Goal: Check status: Check status

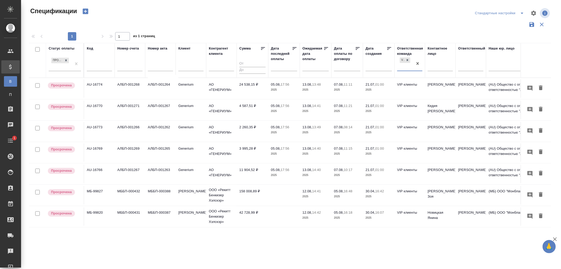
click at [100, 64] on input "text" at bounding box center [99, 67] width 25 height 7
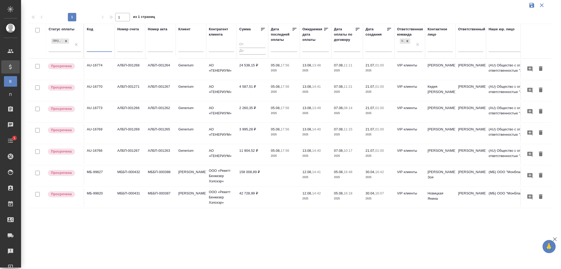
paste input "Т2-21796"
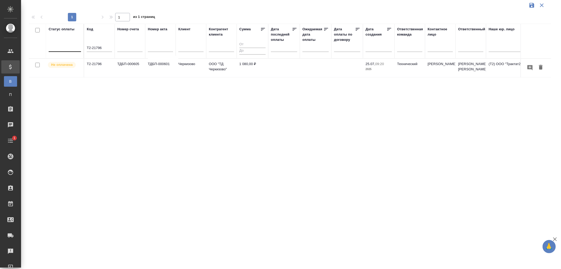
click at [374, 67] on p "2025" at bounding box center [379, 69] width 26 height 5
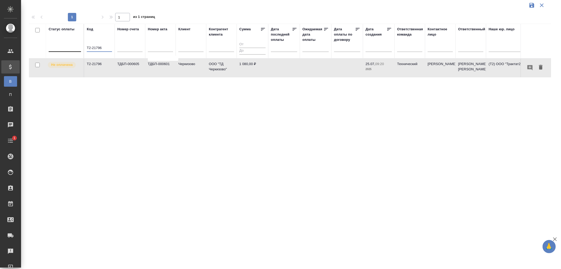
drag, startPoint x: 105, startPoint y: 49, endPoint x: 62, endPoint y: 47, distance: 43.0
click at [62, 47] on tr "Статус оплаты Код Т2-21796 Номер счета Номер акта Клиент Контрагент клиента Сум…" at bounding box center [370, 41] width 683 height 35
paste input "802"
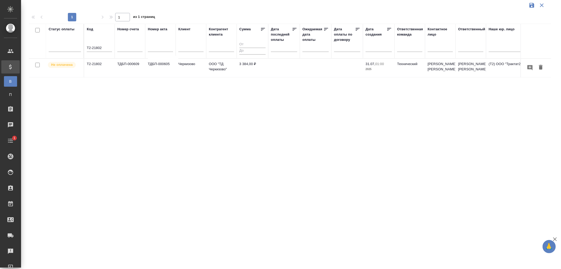
click at [247, 69] on td "3 384,00 ₽" at bounding box center [253, 68] width 32 height 18
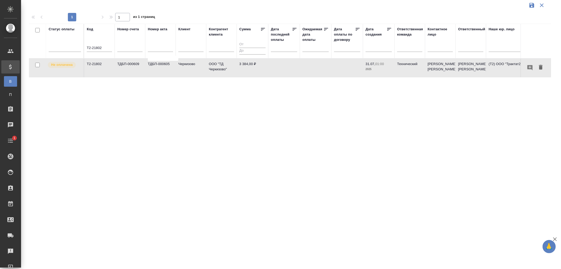
click at [247, 69] on td "3 384,00 ₽" at bounding box center [253, 68] width 32 height 18
drag, startPoint x: 108, startPoint y: 46, endPoint x: 45, endPoint y: 45, distance: 62.9
click at [45, 45] on tr "Статус оплаты Код Т2-21802 Номер счета Номер акта Клиент Контрагент клиента Сум…" at bounding box center [370, 41] width 683 height 35
paste input "1"
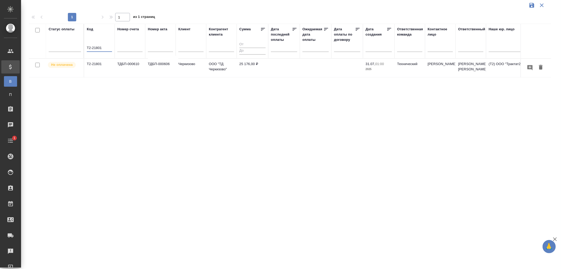
click at [373, 67] on p "2025" at bounding box center [379, 69] width 26 height 5
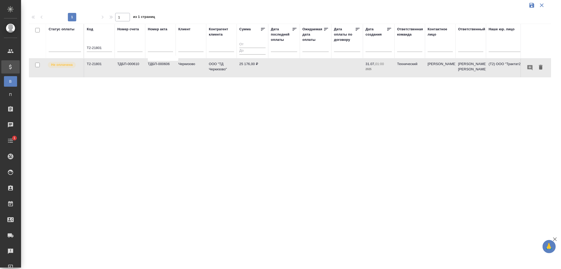
click at [373, 67] on p "2025" at bounding box center [379, 69] width 26 height 5
drag, startPoint x: 109, startPoint y: 49, endPoint x: 66, endPoint y: 48, distance: 42.9
click at [66, 48] on tr "Статус оплаты Код Т2-21801 Номер счета Номер акта Клиент Контрагент клиента Сум…" at bounding box center [370, 41] width 683 height 35
paste input "3"
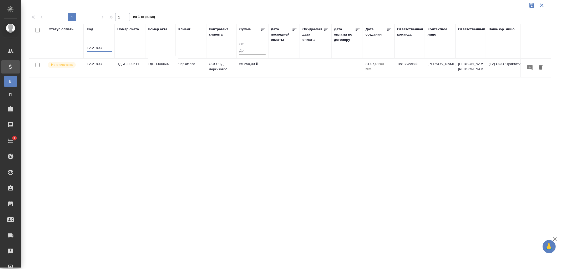
click at [375, 64] on p "31.07," at bounding box center [371, 64] width 10 height 4
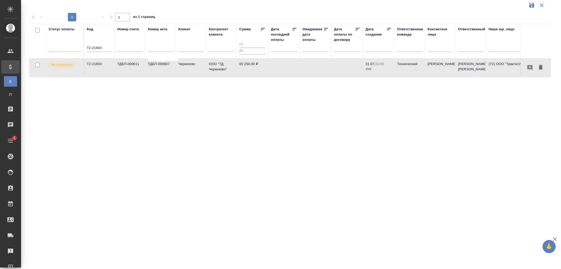
click at [375, 64] on p "31.07," at bounding box center [371, 64] width 10 height 4
click at [243, 67] on td "65 250,00 ₽" at bounding box center [253, 68] width 32 height 18
drag, startPoint x: 107, startPoint y: 48, endPoint x: 49, endPoint y: 48, distance: 57.6
click at [49, 48] on tr "Статус оплаты Код Т2-21803 Номер счета Номер акта Клиент Контрагент клиента Сум…" at bounding box center [370, 41] width 683 height 35
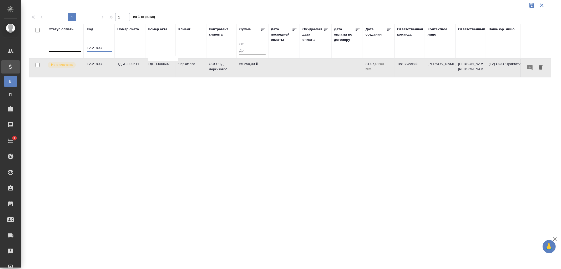
paste input "5"
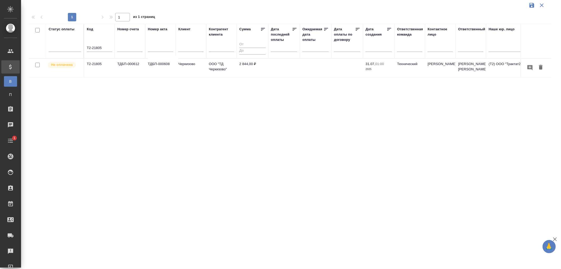
click at [138, 66] on td "ТДБП-000612" at bounding box center [130, 68] width 31 height 18
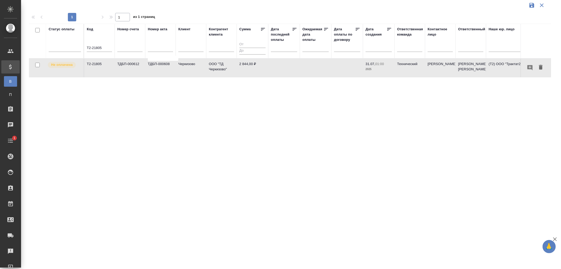
click at [138, 66] on td "ТДБП-000612" at bounding box center [130, 68] width 31 height 18
drag, startPoint x: 109, startPoint y: 48, endPoint x: 76, endPoint y: 50, distance: 32.9
click at [76, 50] on tr "Статус оплаты Код Т2-21805 Номер счета Номер акта Клиент Контрагент клиента Сум…" at bounding box center [370, 41] width 683 height 35
paste input "4"
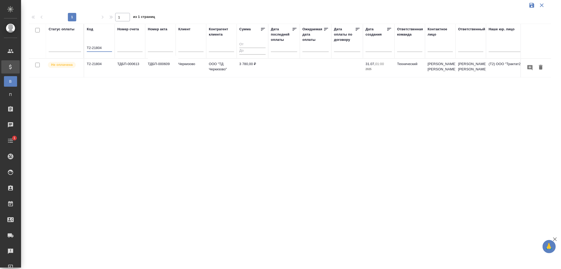
click at [132, 68] on td "ТДБП-000613" at bounding box center [130, 68] width 31 height 18
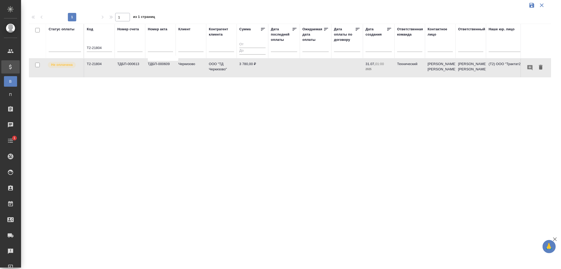
click at [132, 68] on td "ТДБП-000613" at bounding box center [130, 68] width 31 height 18
drag, startPoint x: 109, startPoint y: 49, endPoint x: 77, endPoint y: 49, distance: 32.1
click at [77, 49] on tr "Статус оплаты Код Т2-21804 Номер счета Номер акта Клиент Контрагент клиента Сум…" at bounding box center [370, 41] width 683 height 35
paste input "6"
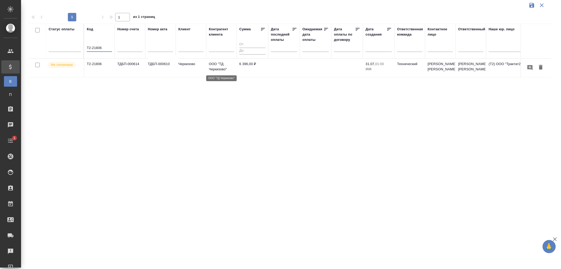
click at [221, 65] on p "ООО "ТД Черкизово"" at bounding box center [221, 66] width 25 height 11
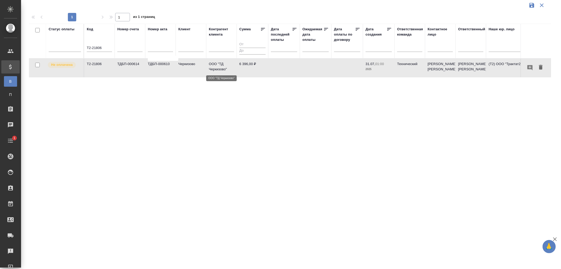
click at [221, 65] on p "ООО "ТД Черкизово"" at bounding box center [221, 66] width 25 height 11
drag, startPoint x: 104, startPoint y: 49, endPoint x: 64, endPoint y: 46, distance: 40.1
click at [64, 46] on tr "Статус оплаты Код Т2-21806 Номер счета Номер акта Клиент Контрагент клиента Сум…" at bounding box center [370, 41] width 683 height 35
paste input "31"
type input "Т2-21831"
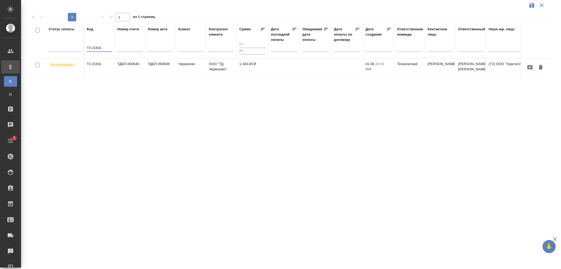
click at [164, 64] on td "ТДБП-000636" at bounding box center [160, 68] width 31 height 18
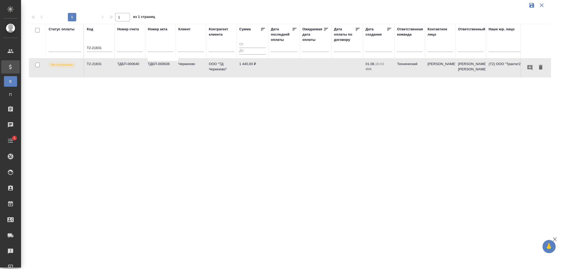
click at [164, 64] on td "ТДБП-000636" at bounding box center [160, 68] width 31 height 18
drag, startPoint x: 104, startPoint y: 46, endPoint x: 36, endPoint y: 43, distance: 67.7
click at [36, 43] on tr "Статус оплаты Код Т2-21831 Номер счета Номер акта Клиент Контрагент клиента Сум…" at bounding box center [370, 41] width 683 height 35
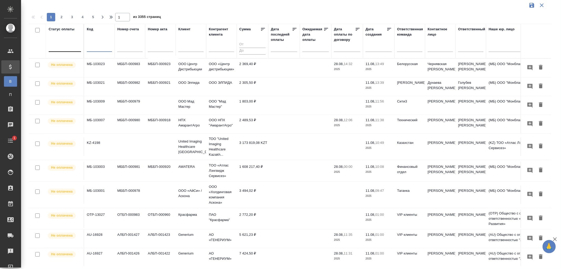
click at [54, 47] on div at bounding box center [65, 47] width 32 height 8
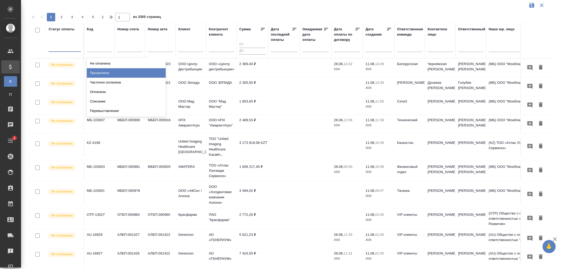
click at [103, 72] on div "Просрочена" at bounding box center [126, 72] width 79 height 9
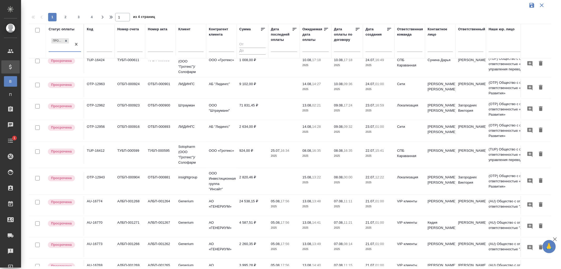
scroll to position [0, 0]
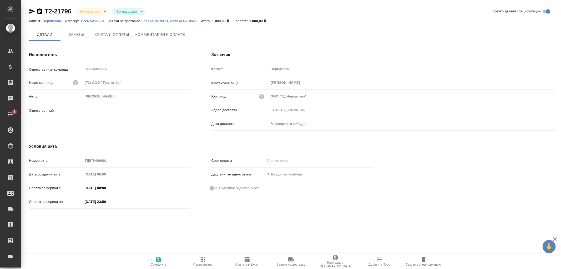
type input "[PERSON_NAME] [PERSON_NAME]"
type input "Москва, ул. Лесная, 5В"
click at [185, 21] on p "Заявка №18825" at bounding box center [185, 21] width 31 height 4
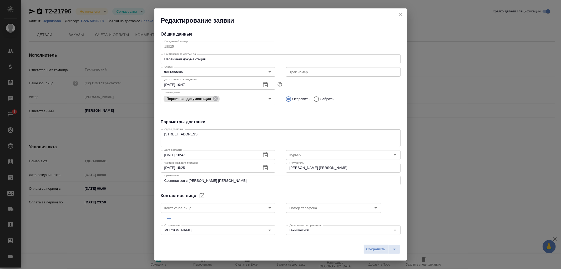
type input "Северов Олег"
type input "Байбекова Елена"
type input "8 903 299 25 97"
click at [401, 14] on icon "close" at bounding box center [401, 15] width 4 height 4
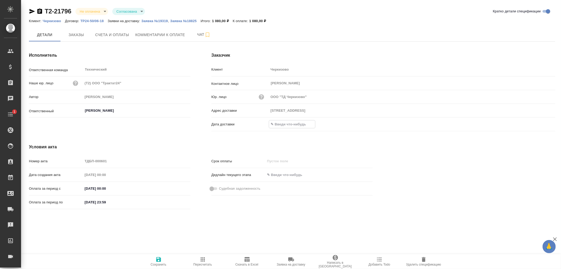
click at [293, 126] on input "text" at bounding box center [292, 124] width 46 height 8
click at [538, 124] on icon "button" at bounding box center [540, 124] width 6 height 6
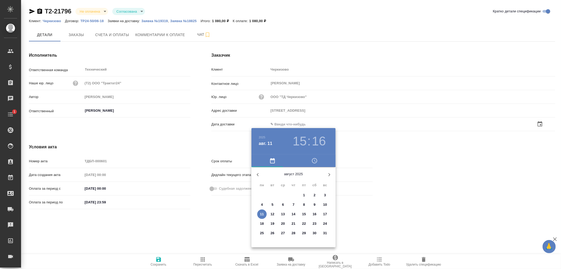
click at [283, 203] on p "6" at bounding box center [283, 204] width 2 height 5
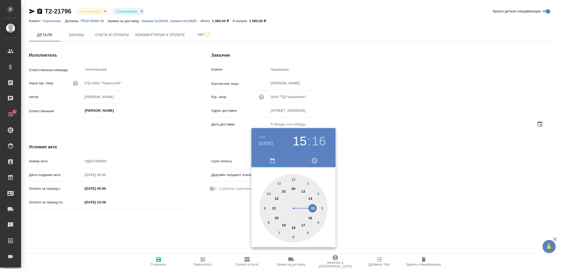
type input "Москва, ул. Лесная, 5В"
type input "06.08.2025 15:16"
click at [157, 259] on div at bounding box center [280, 134] width 561 height 269
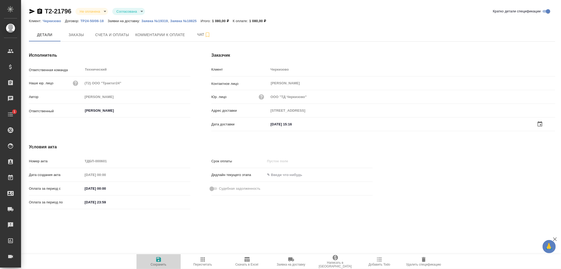
click at [159, 259] on icon "button" at bounding box center [158, 259] width 5 height 5
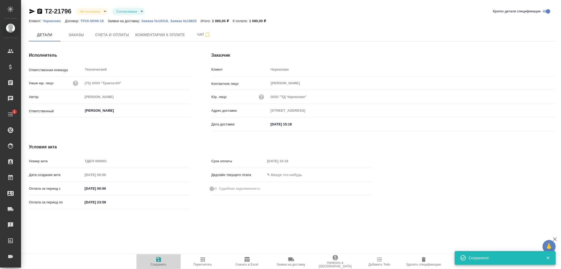
click at [159, 259] on icon "button" at bounding box center [158, 259] width 5 height 5
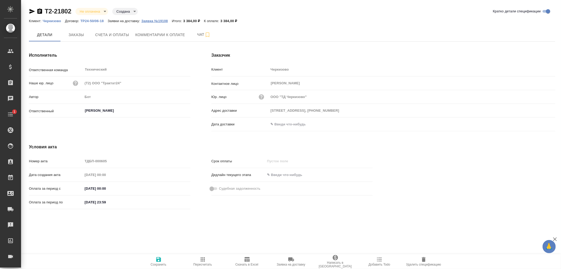
click at [153, 20] on p "Заявка №19108" at bounding box center [156, 21] width 31 height 4
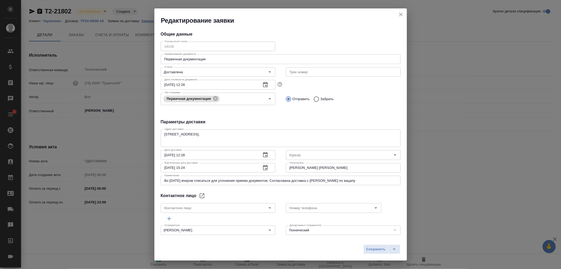
type input "Северов Олег"
type input "Байбекова Елена"
type input "8 903 299 25 97"
click at [400, 13] on icon "close" at bounding box center [401, 15] width 4 height 4
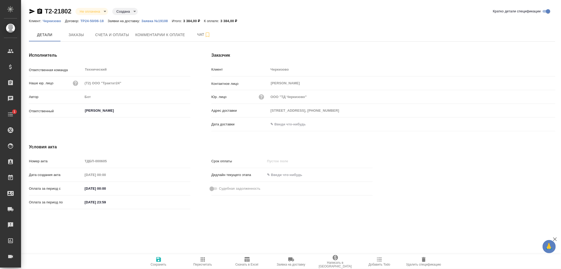
click at [291, 121] on input "text" at bounding box center [292, 124] width 46 height 8
click at [542, 124] on icon "button" at bounding box center [540, 124] width 6 height 6
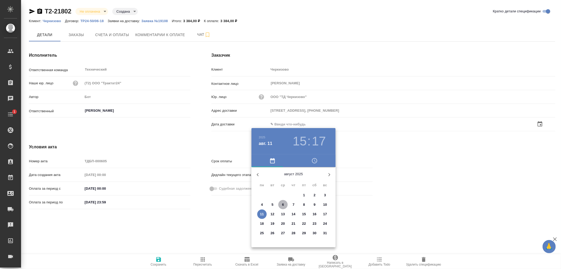
click at [281, 204] on span "6" at bounding box center [282, 204] width 9 height 5
type input "06.08.2025 15:17"
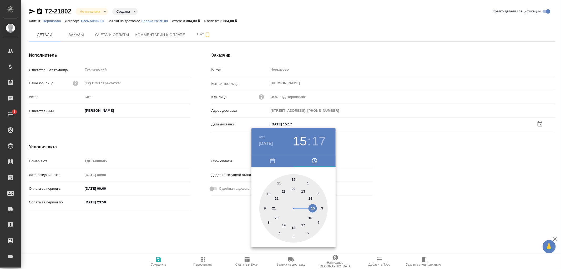
click at [160, 257] on div at bounding box center [280, 134] width 561 height 269
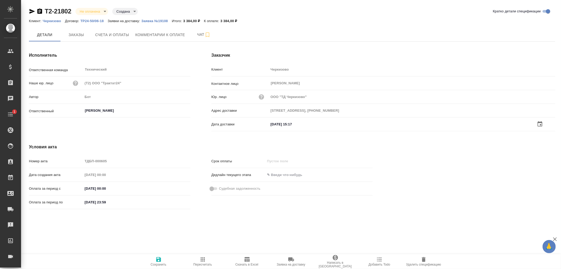
click at [159, 259] on icon "button" at bounding box center [158, 259] width 5 height 5
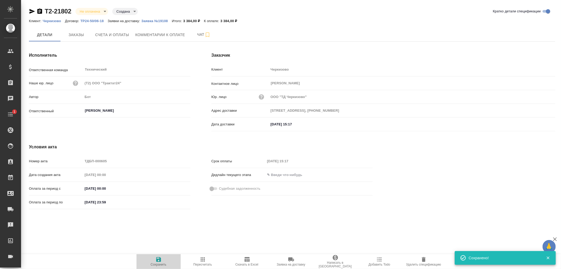
click at [159, 259] on icon "button" at bounding box center [158, 259] width 5 height 5
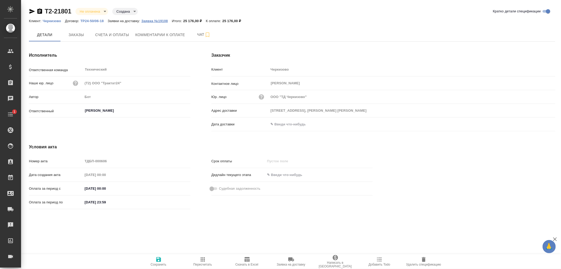
click at [152, 22] on p "Заявка №19108" at bounding box center [156, 21] width 31 height 4
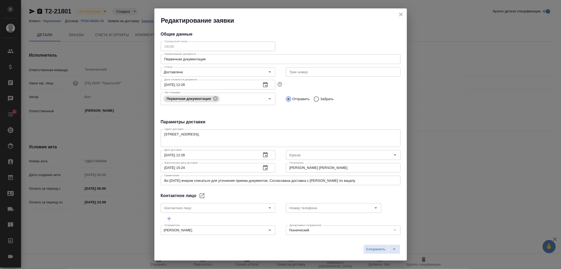
type input "Северов Олег"
type input "Байбекова Елена"
type input "8 903 299 25 97"
click at [401, 13] on icon "close" at bounding box center [401, 14] width 6 height 6
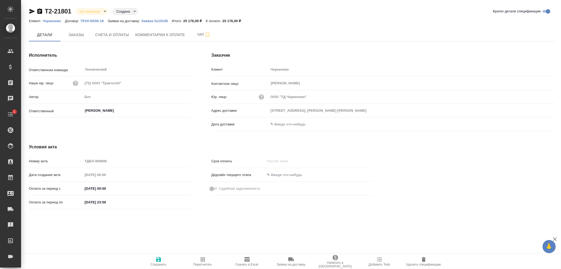
click at [308, 125] on input "text" at bounding box center [292, 124] width 46 height 8
click at [538, 124] on icon "button" at bounding box center [540, 123] width 5 height 5
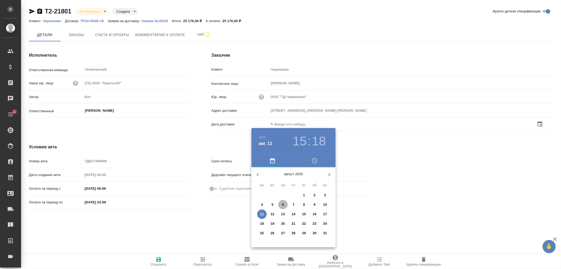
click at [282, 206] on span "6" at bounding box center [282, 204] width 9 height 5
type input "06.08.2025 15:18"
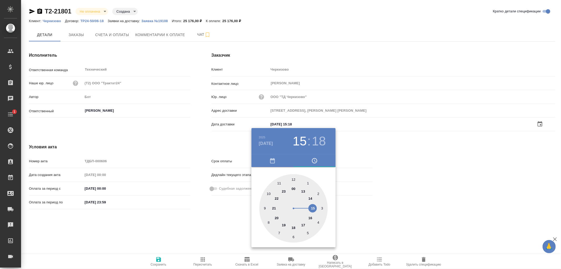
click at [160, 261] on div at bounding box center [280, 134] width 561 height 269
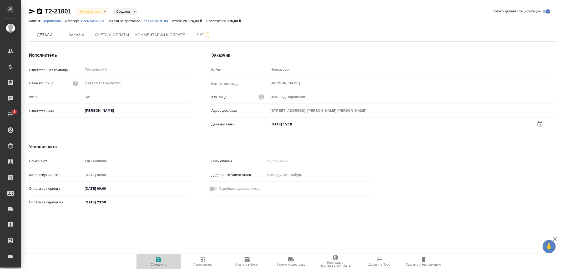
click at [159, 260] on icon "button" at bounding box center [158, 259] width 6 height 6
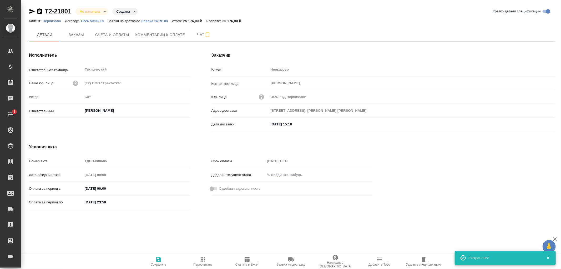
click at [159, 260] on icon "button" at bounding box center [158, 259] width 6 height 6
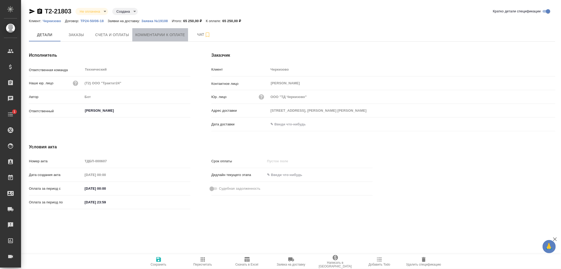
click at [151, 34] on span "Комментарии к оплате" at bounding box center [160, 35] width 50 height 7
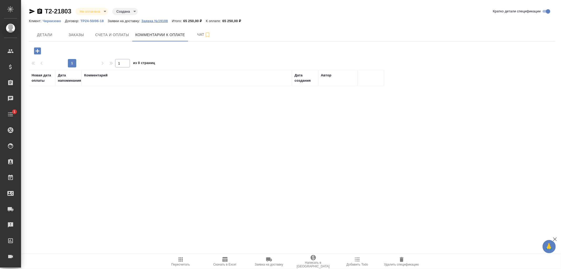
click at [158, 19] on p "Заявка №19108" at bounding box center [156, 21] width 31 height 4
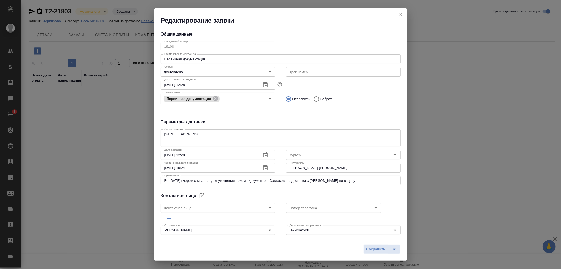
type input "[PERSON_NAME] [PERSON_NAME]"
type input "8 903 299 25 97"
type input "[PERSON_NAME]"
click at [403, 17] on icon "close" at bounding box center [401, 14] width 6 height 6
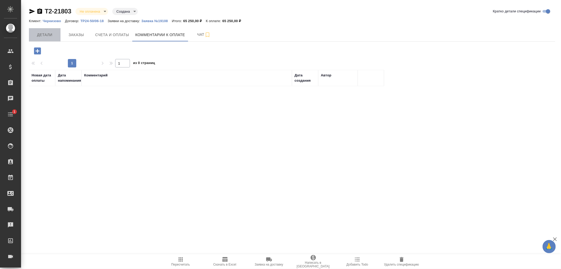
click at [47, 35] on span "Детали" at bounding box center [44, 35] width 25 height 7
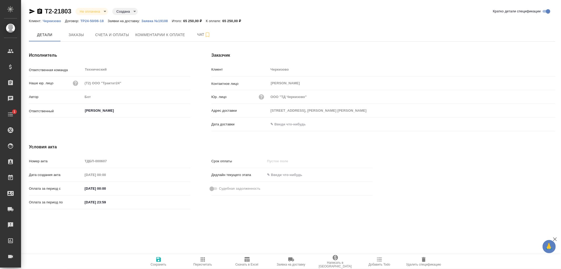
click at [296, 124] on input "text" at bounding box center [292, 124] width 46 height 8
click at [540, 124] on icon "button" at bounding box center [540, 123] width 5 height 5
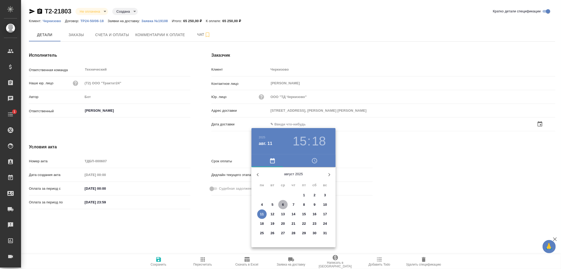
click at [280, 204] on span "6" at bounding box center [282, 204] width 9 height 5
type input "06.08.2025 15:18"
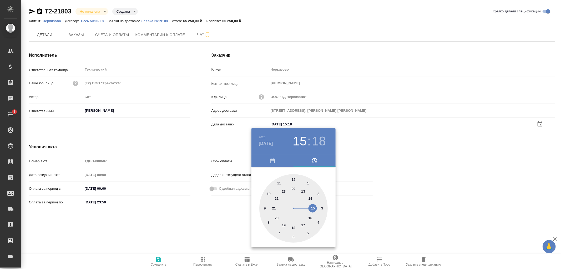
click at [158, 261] on div at bounding box center [280, 134] width 561 height 269
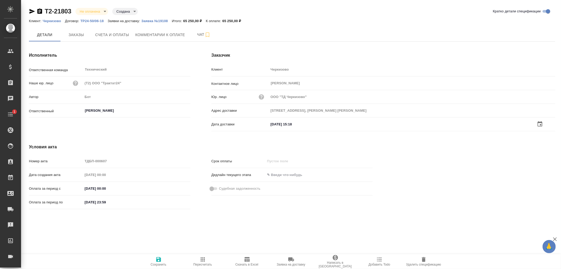
click at [158, 261] on icon "button" at bounding box center [158, 259] width 6 height 6
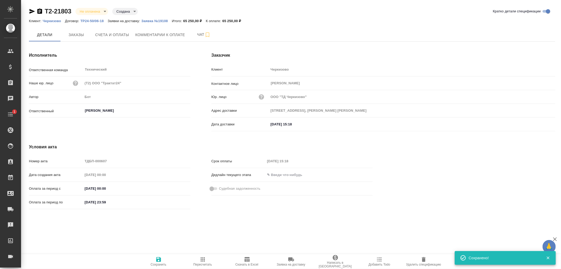
click at [158, 261] on icon "button" at bounding box center [158, 259] width 6 height 6
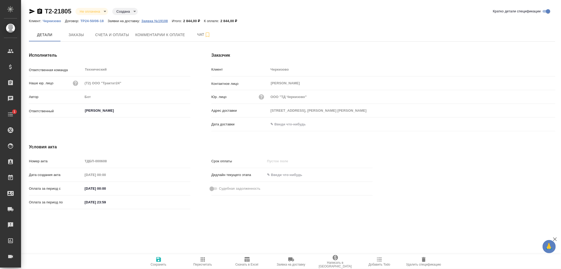
click at [148, 21] on p "Заявка №19108" at bounding box center [156, 21] width 31 height 4
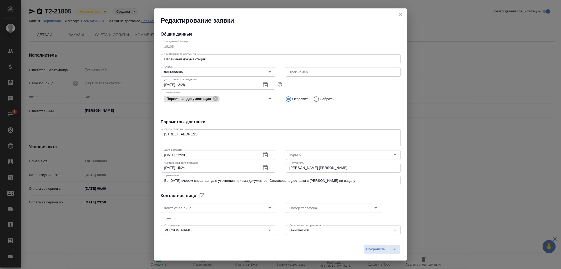
type input "[PERSON_NAME]"
type input "[PERSON_NAME] [PERSON_NAME]"
type input "8 903 299 25 97"
click at [398, 16] on icon "close" at bounding box center [401, 14] width 6 height 6
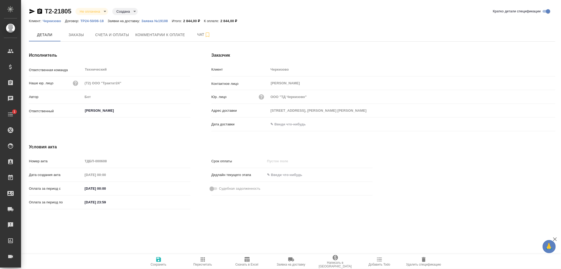
drag, startPoint x: 286, startPoint y: 118, endPoint x: 287, endPoint y: 120, distance: 2.8
click at [286, 118] on div "Адрес доставки [STREET_ADDRESS], [PERSON_NAME] [PERSON_NAME]" at bounding box center [383, 113] width 344 height 14
click at [284, 125] on input "text" at bounding box center [292, 124] width 46 height 8
click at [538, 124] on icon "button" at bounding box center [540, 123] width 5 height 5
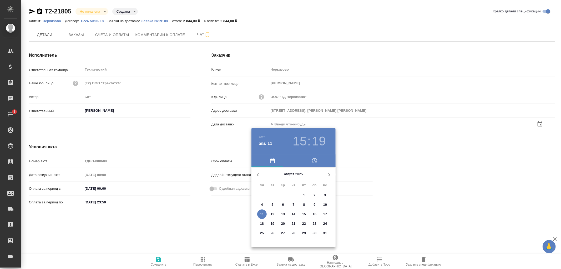
click at [284, 205] on p "6" at bounding box center [283, 204] width 2 height 5
type input "[DATE] 15:19"
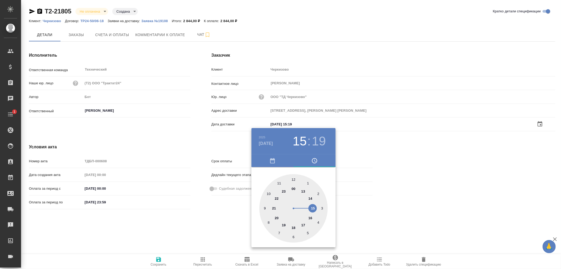
click at [157, 261] on div at bounding box center [280, 134] width 561 height 269
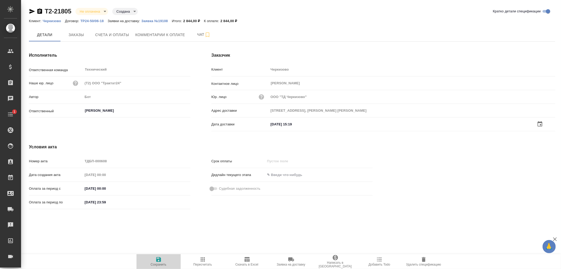
click at [159, 259] on icon "button" at bounding box center [158, 259] width 5 height 5
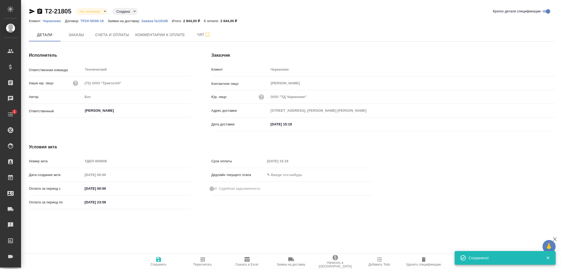
click at [159, 259] on icon "button" at bounding box center [158, 259] width 5 height 5
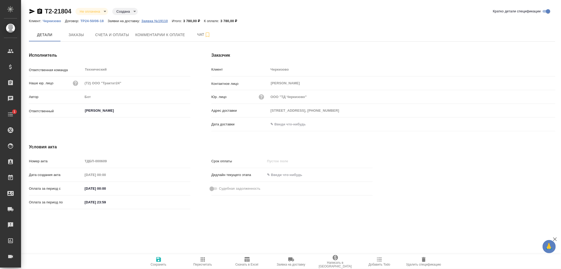
click at [159, 20] on p "Заявка №19110" at bounding box center [156, 21] width 31 height 4
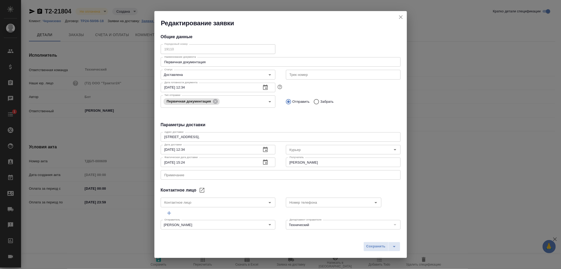
type input "[PERSON_NAME]"
type input "Ермакова Ольга Сергеевна"
type input "+7 917 517 8660"
click at [404, 18] on button "close" at bounding box center [401, 17] width 8 height 8
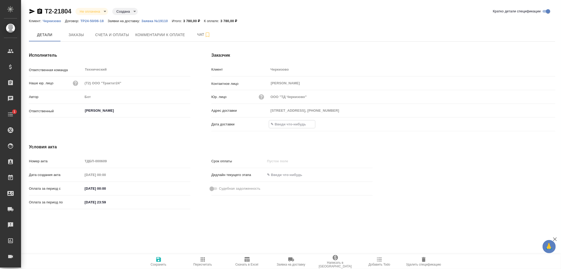
click at [290, 127] on input "text" at bounding box center [292, 124] width 46 height 8
click at [540, 124] on icon "button" at bounding box center [540, 123] width 6 height 6
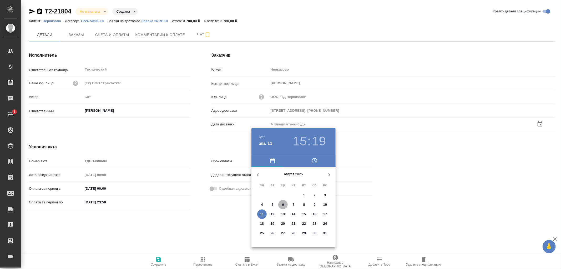
click at [283, 203] on p "6" at bounding box center [283, 204] width 2 height 5
type input "06.08.2025 15:19"
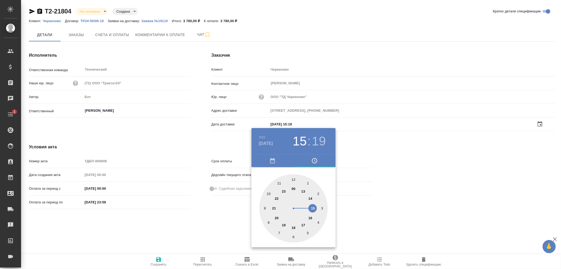
click at [160, 259] on div at bounding box center [280, 134] width 561 height 269
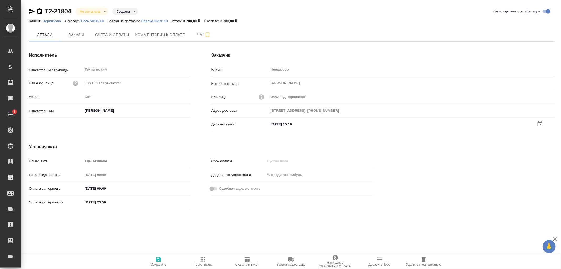
click at [159, 259] on icon "button" at bounding box center [158, 259] width 5 height 5
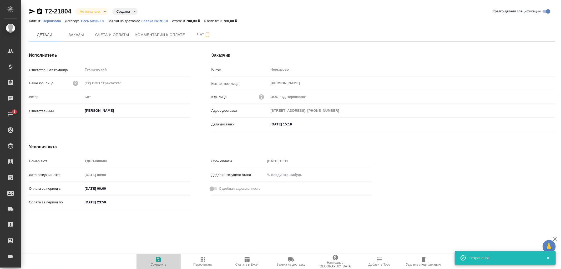
click at [159, 259] on icon "button" at bounding box center [158, 259] width 5 height 5
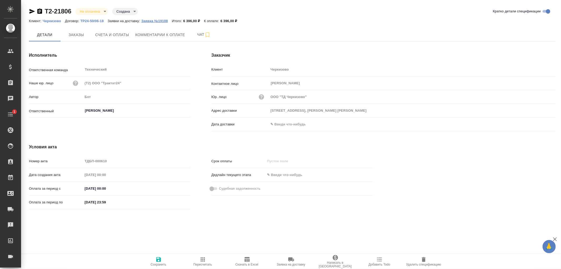
click at [152, 19] on p "Заявка №19108" at bounding box center [156, 21] width 31 height 4
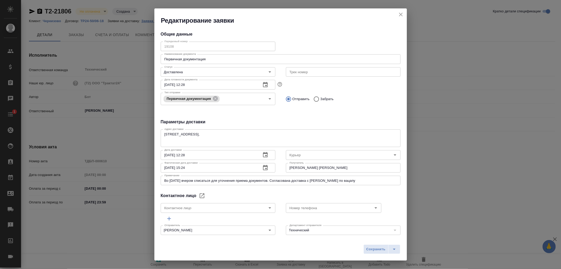
type input "[PERSON_NAME]"
type input "[PERSON_NAME] [PERSON_NAME]"
type input "8 903 299 25 97"
click at [403, 14] on icon "close" at bounding box center [401, 14] width 6 height 6
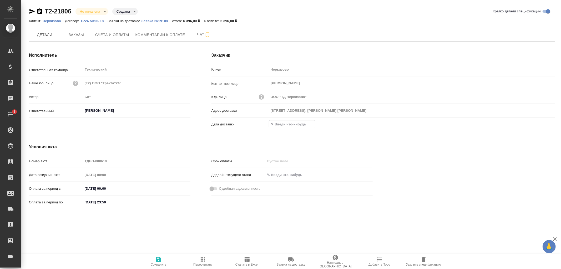
click at [280, 125] on input "text" at bounding box center [292, 124] width 46 height 8
click at [541, 124] on icon "button" at bounding box center [540, 123] width 6 height 6
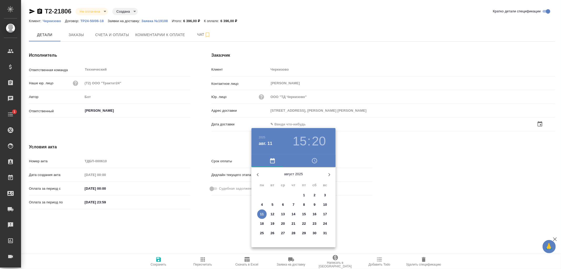
click at [282, 204] on p "6" at bounding box center [283, 204] width 2 height 5
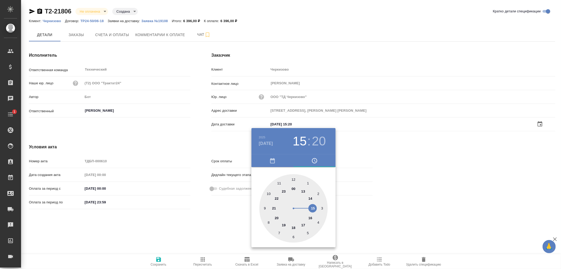
type input "[DATE] 15:20"
click at [160, 259] on div at bounding box center [280, 134] width 561 height 269
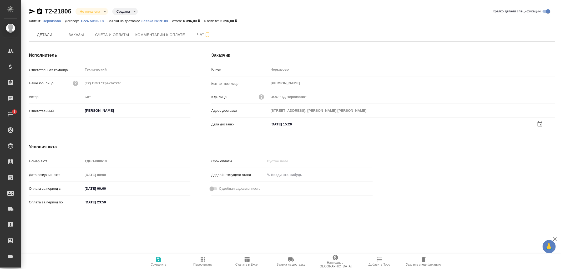
click at [160, 259] on icon "button" at bounding box center [158, 259] width 5 height 5
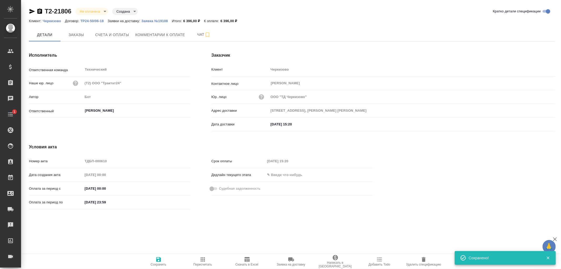
click at [160, 259] on icon "button" at bounding box center [158, 259] width 5 height 5
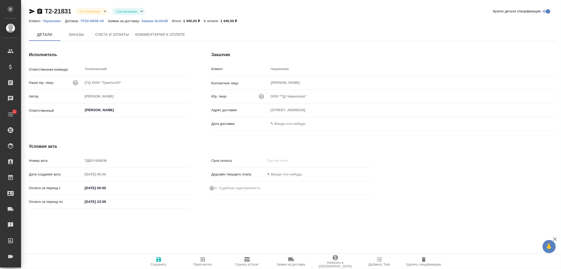
type input "[STREET_ADDRESS]"
click at [155, 22] on p "Заявка №19108" at bounding box center [156, 21] width 31 height 4
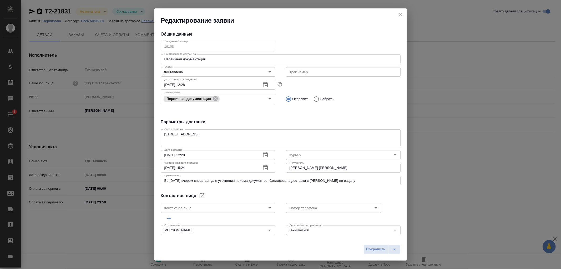
type input "[PERSON_NAME]"
type input "[PERSON_NAME] [PERSON_NAME]"
type input "8 903 299 25 97"
click at [402, 13] on icon "close" at bounding box center [401, 15] width 4 height 4
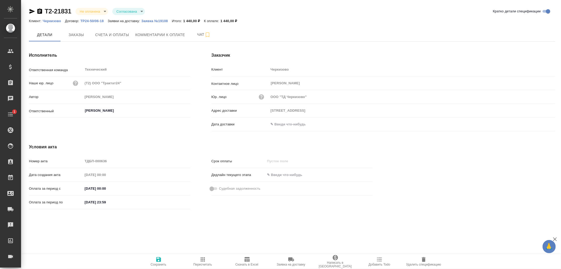
click at [275, 123] on input "text" at bounding box center [292, 124] width 46 height 8
click at [539, 124] on icon "button" at bounding box center [540, 124] width 6 height 6
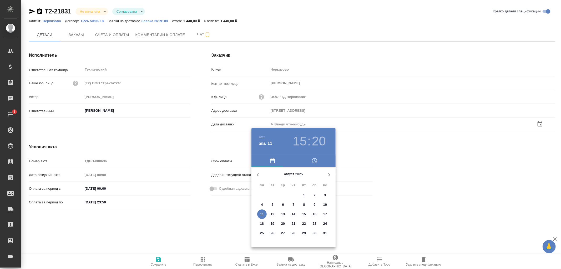
click at [282, 204] on span "6" at bounding box center [282, 204] width 9 height 5
type input "Москва, ул. Лесная, 5В"
type input "[DATE] 15:20"
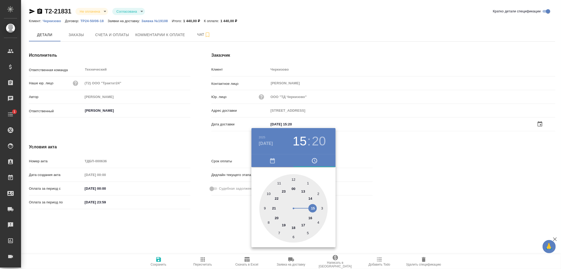
click at [159, 259] on div at bounding box center [280, 134] width 561 height 269
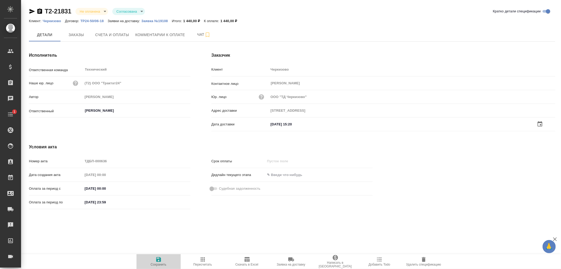
click at [159, 259] on icon "button" at bounding box center [158, 259] width 5 height 5
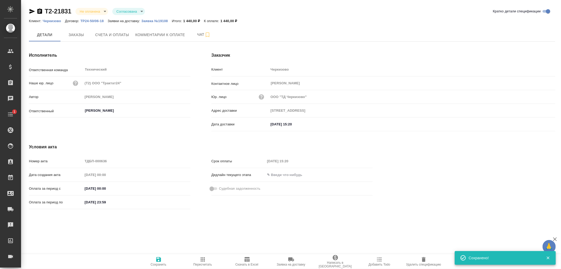
click at [160, 259] on icon "button" at bounding box center [158, 259] width 5 height 5
